Goal: Find specific page/section: Find specific page/section

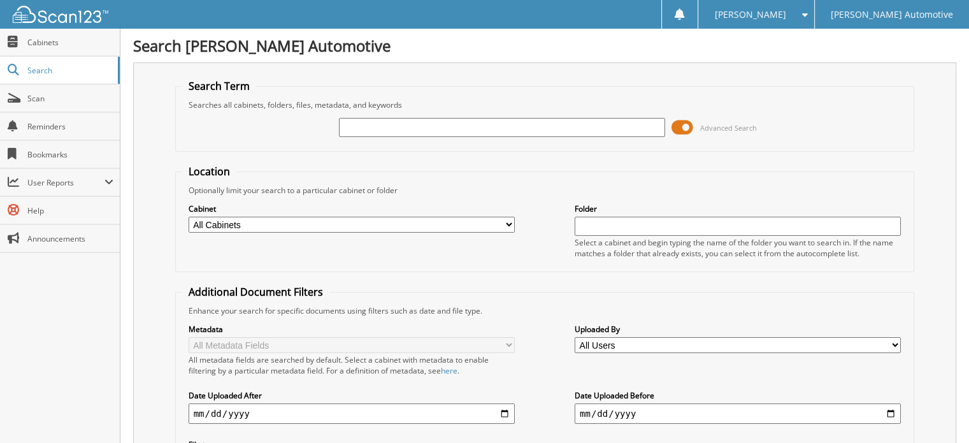
click at [360, 128] on input "text" at bounding box center [502, 127] width 326 height 19
click at [397, 127] on input "text" at bounding box center [502, 127] width 326 height 19
type input "553689"
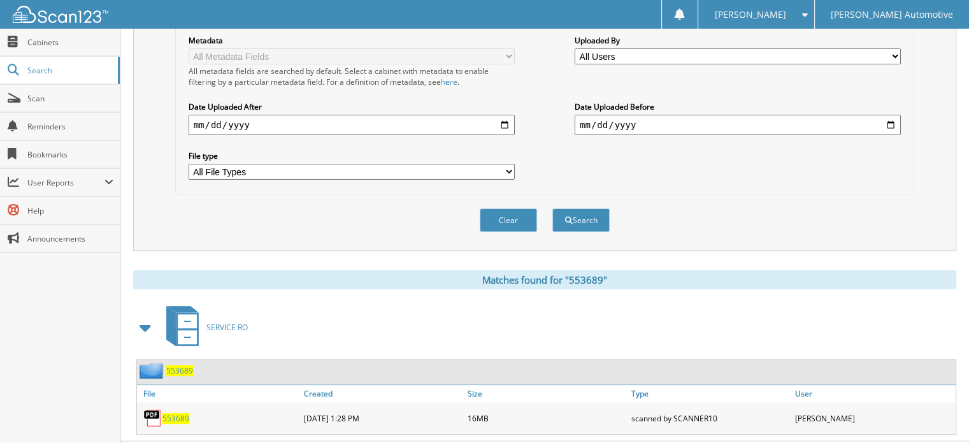
scroll to position [305, 0]
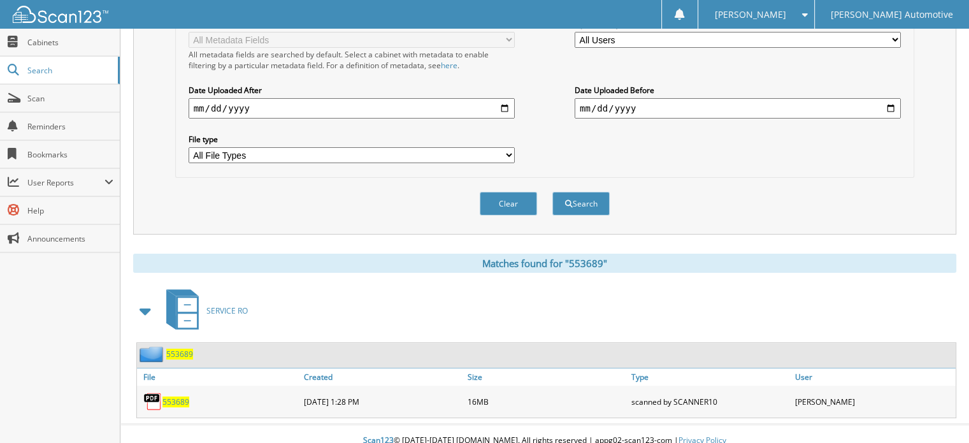
click at [178, 349] on span "553689" at bounding box center [179, 354] width 27 height 11
